Goal: Navigation & Orientation: Find specific page/section

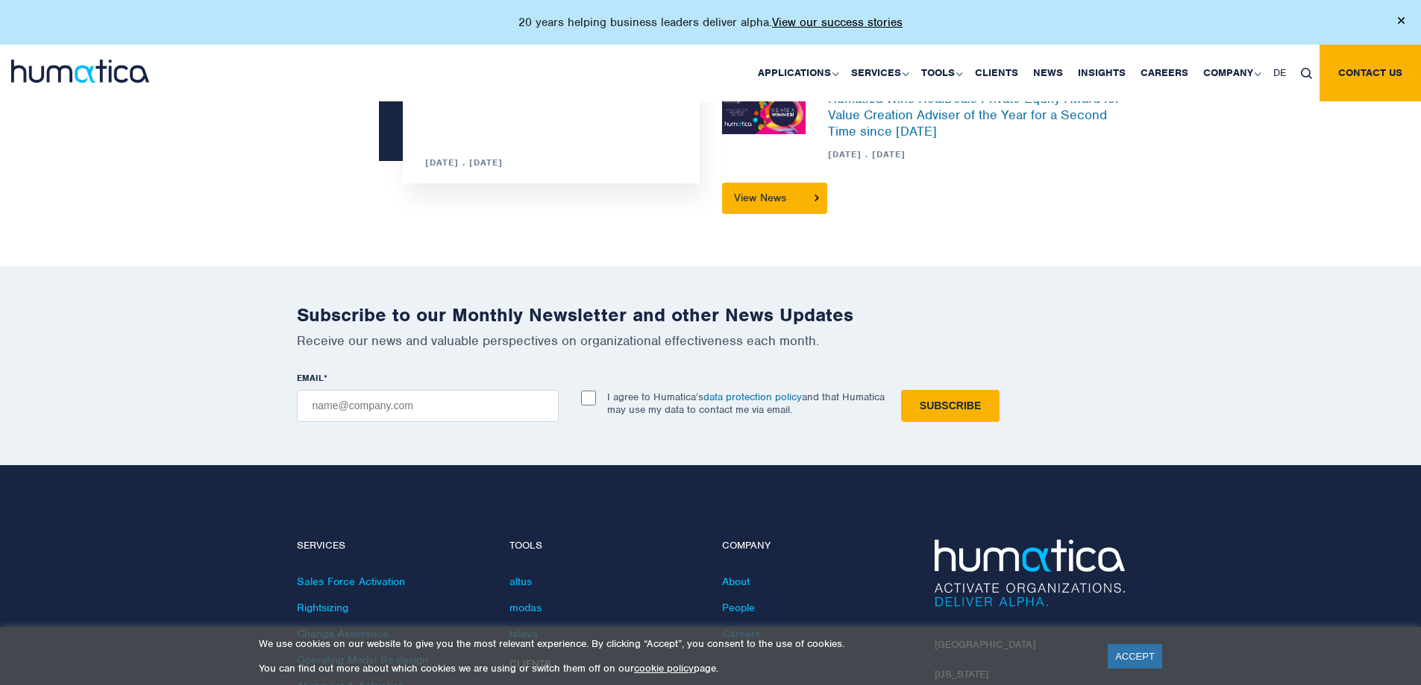
scroll to position [4213, 0]
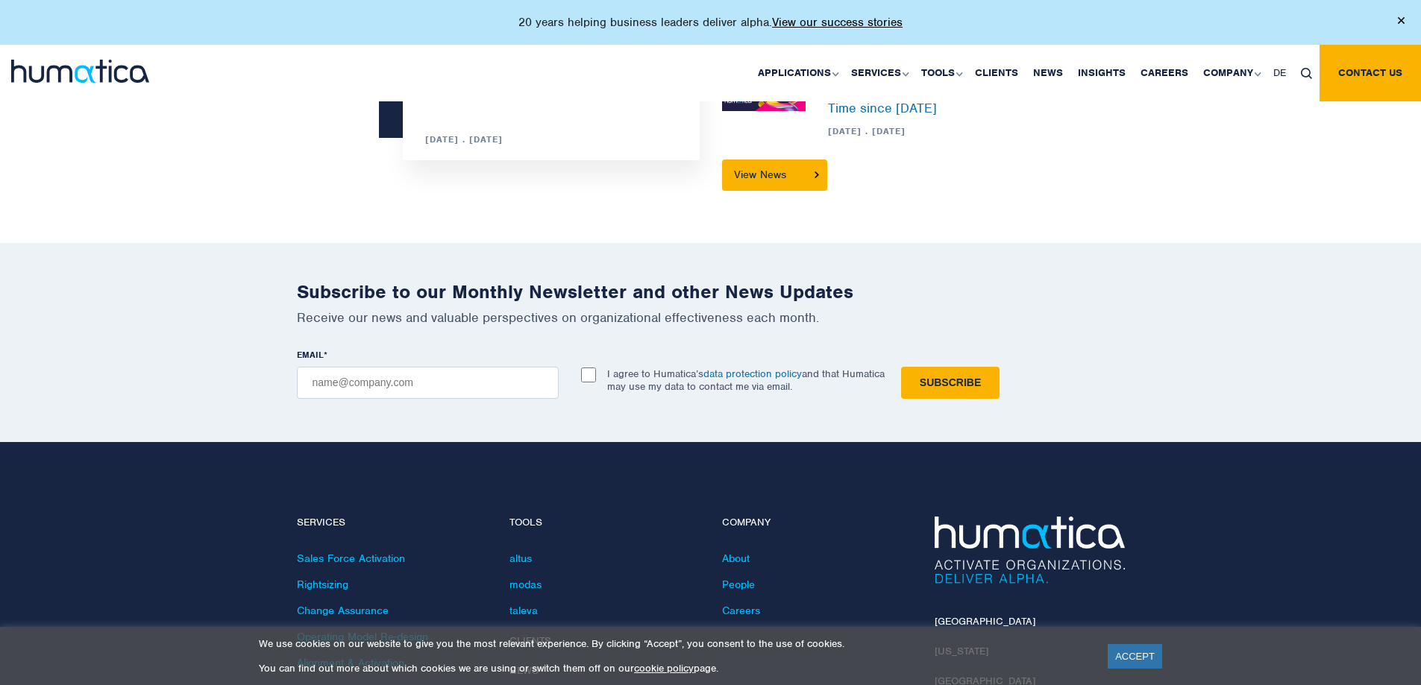
click at [1172, 66] on link "Careers" at bounding box center [1164, 73] width 63 height 57
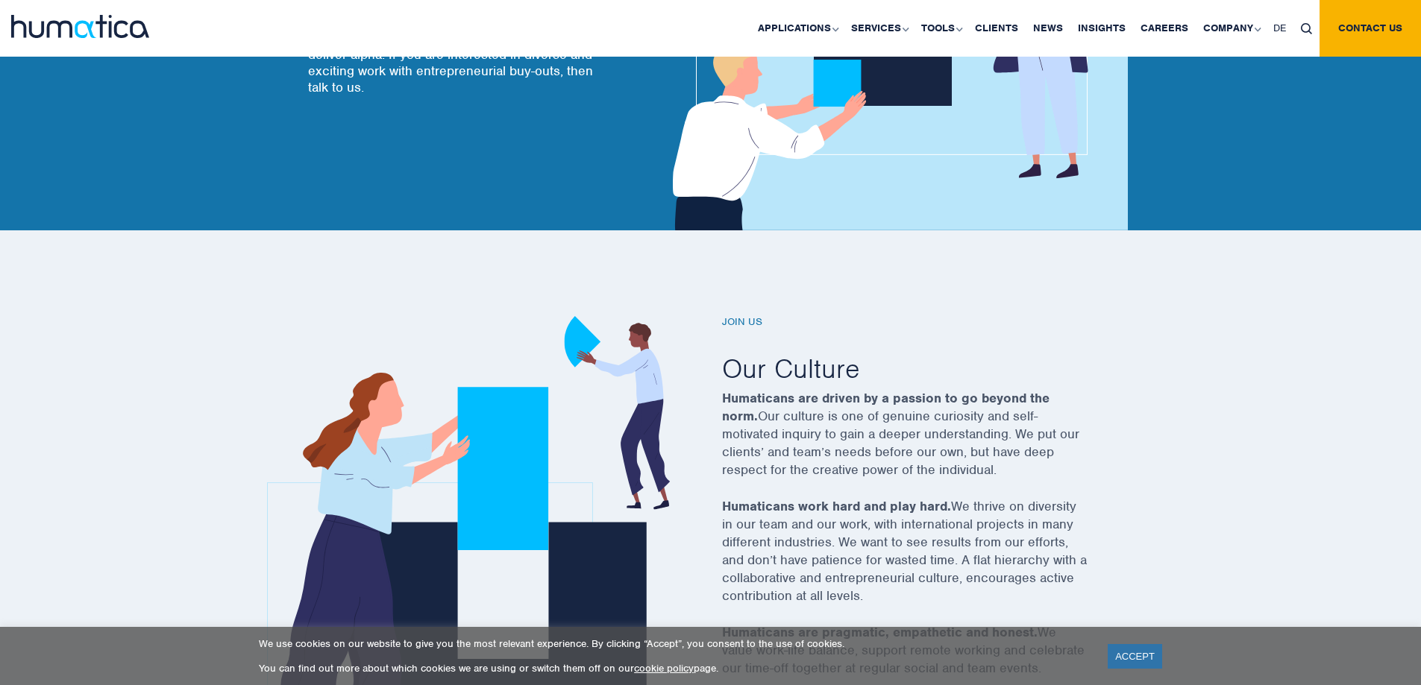
scroll to position [213, 0]
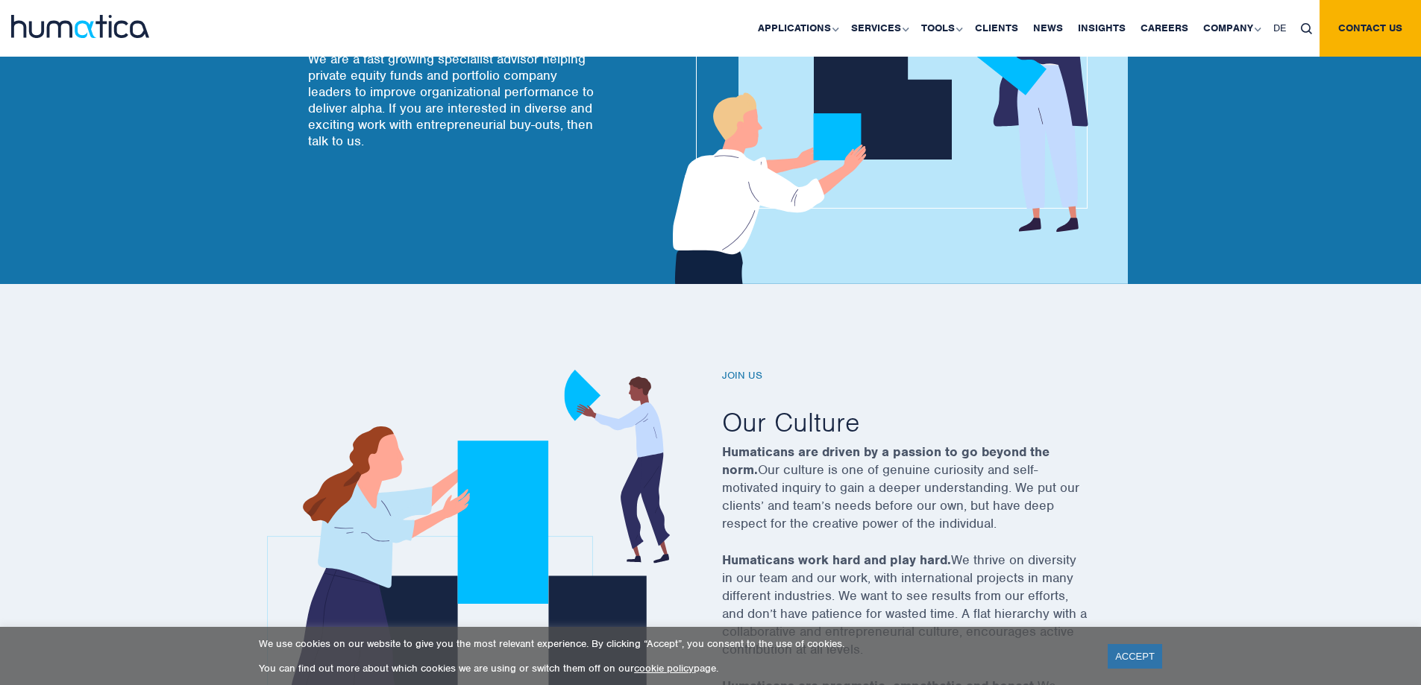
click at [729, 378] on h6 "Join us" at bounding box center [923, 376] width 403 height 13
click at [735, 372] on h6 "Join us" at bounding box center [923, 376] width 403 height 13
click at [856, 341] on div "Join us Our Culture Humaticans are driven by a passion to go beyond the norm. O…" at bounding box center [710, 588] width 1421 height 609
